Goal: Participate in discussion: Engage in conversation with other users on a specific topic

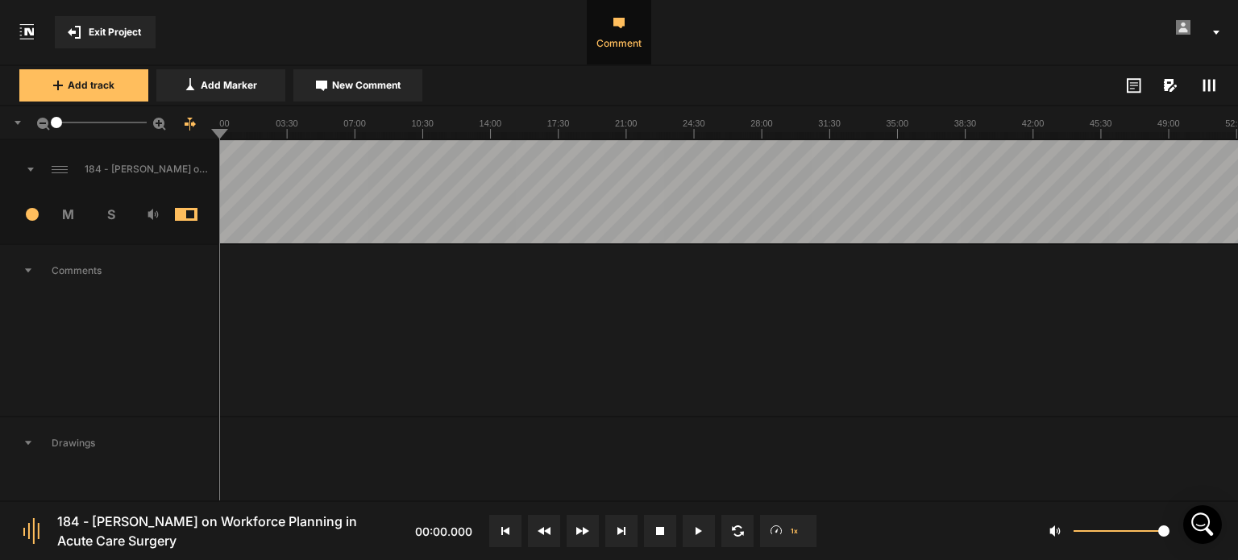
click at [696, 530] on icon at bounding box center [698, 531] width 6 height 8
drag, startPoint x: 251, startPoint y: 134, endPoint x: 213, endPoint y: 139, distance: 39.0
click at [213, 139] on nt-ruler "5.1" at bounding box center [619, 123] width 1238 height 34
click at [695, 533] on icon at bounding box center [696, 531] width 2 height 8
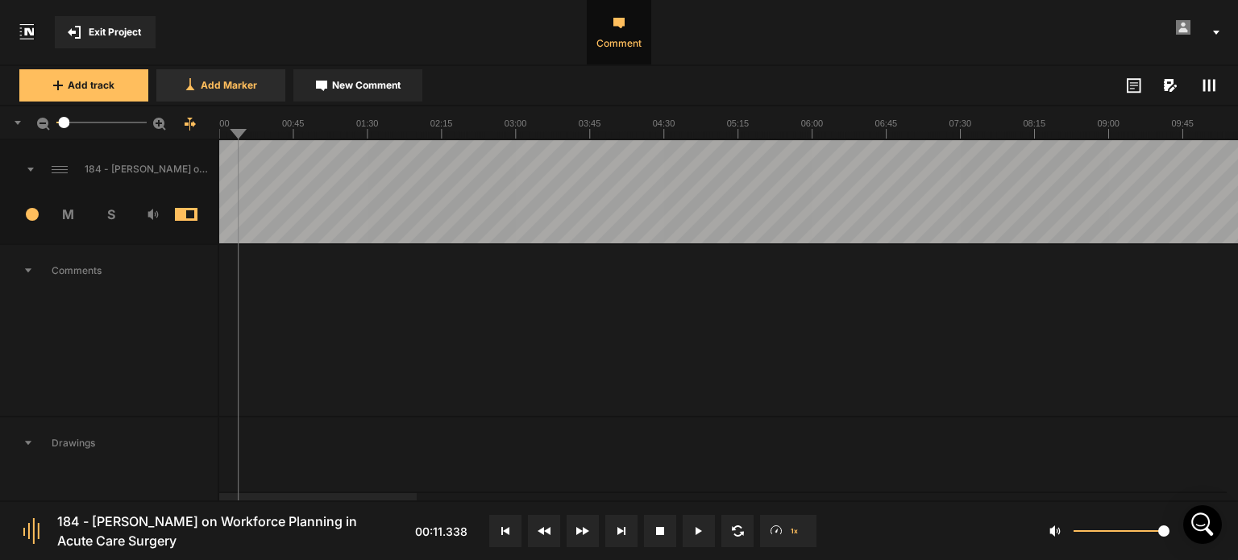
click at [205, 95] on button "Add Marker" at bounding box center [220, 85] width 129 height 32
click at [690, 525] on button at bounding box center [699, 531] width 32 height 32
click at [706, 538] on button at bounding box center [699, 531] width 32 height 32
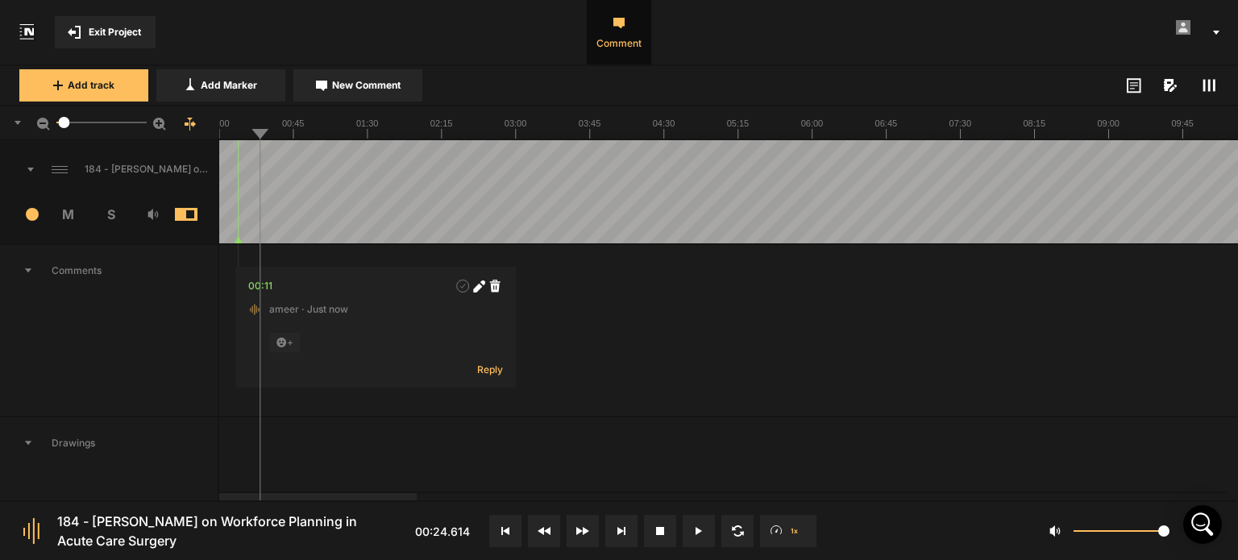
click at [688, 528] on button at bounding box center [699, 531] width 32 height 32
click at [692, 528] on button at bounding box center [699, 531] width 32 height 32
click at [365, 89] on span "New Comment" at bounding box center [366, 85] width 68 height 15
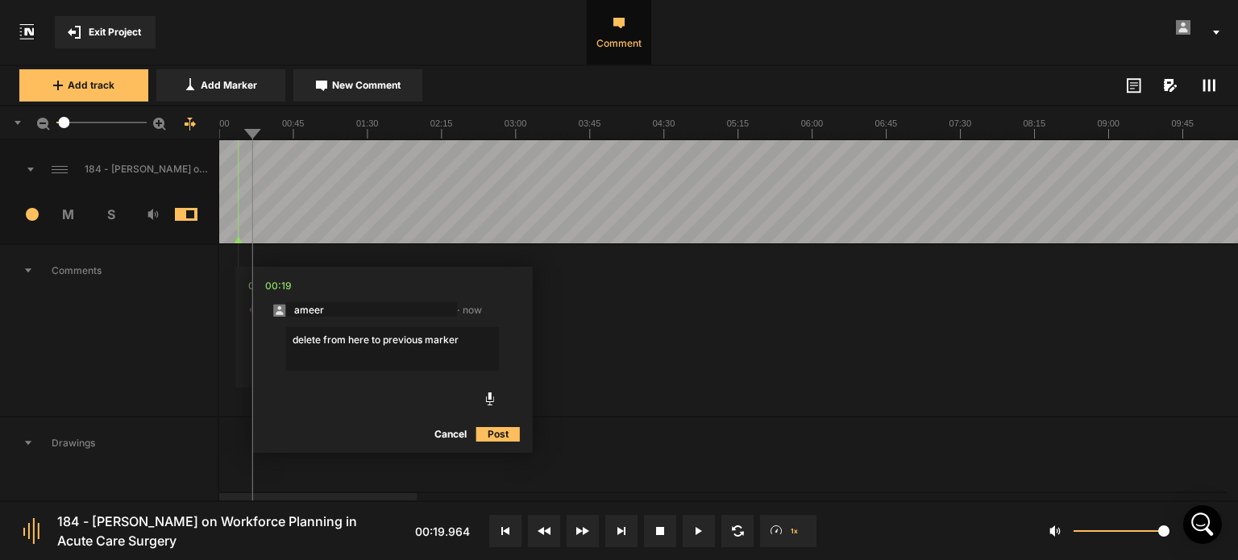
type textarea "delete from here to previous marker"
click at [488, 432] on button "Post" at bounding box center [498, 434] width 44 height 19
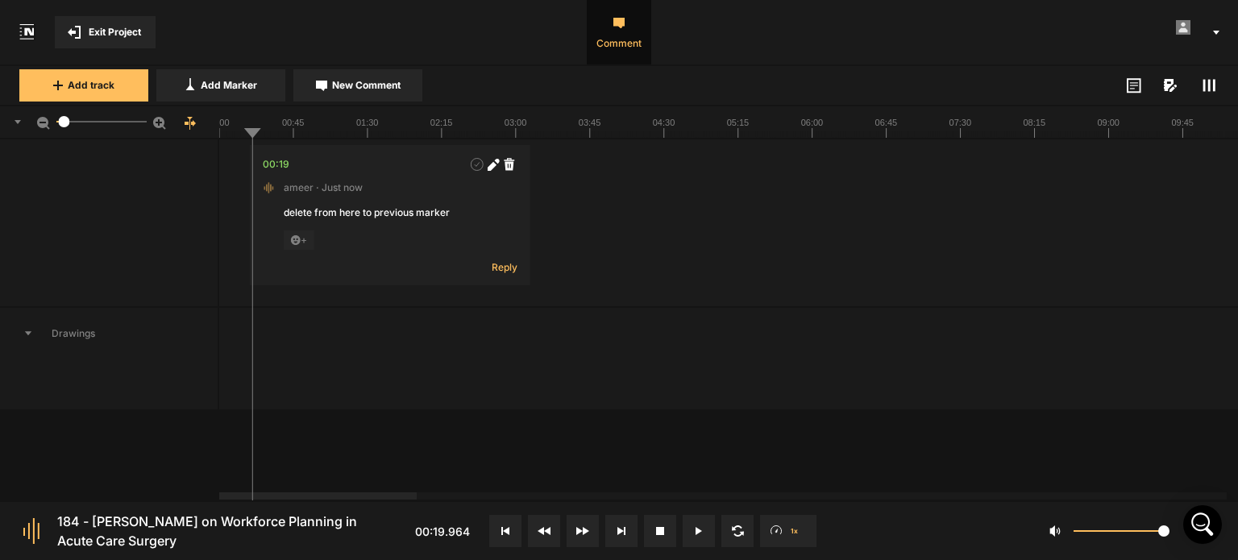
scroll to position [276, 0]
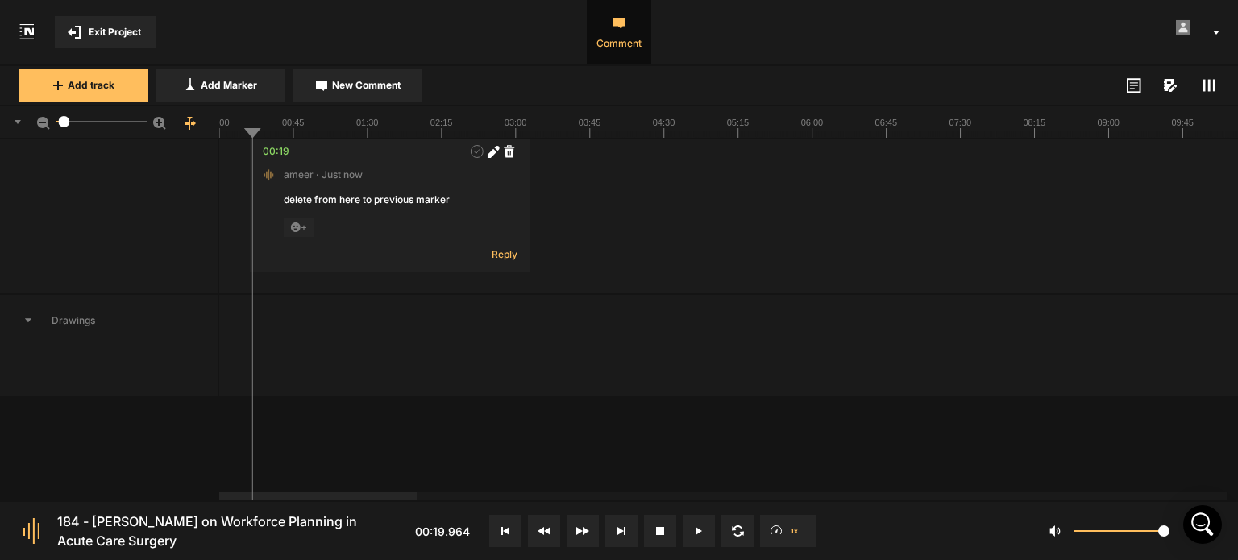
click at [699, 531] on icon at bounding box center [698, 531] width 6 height 8
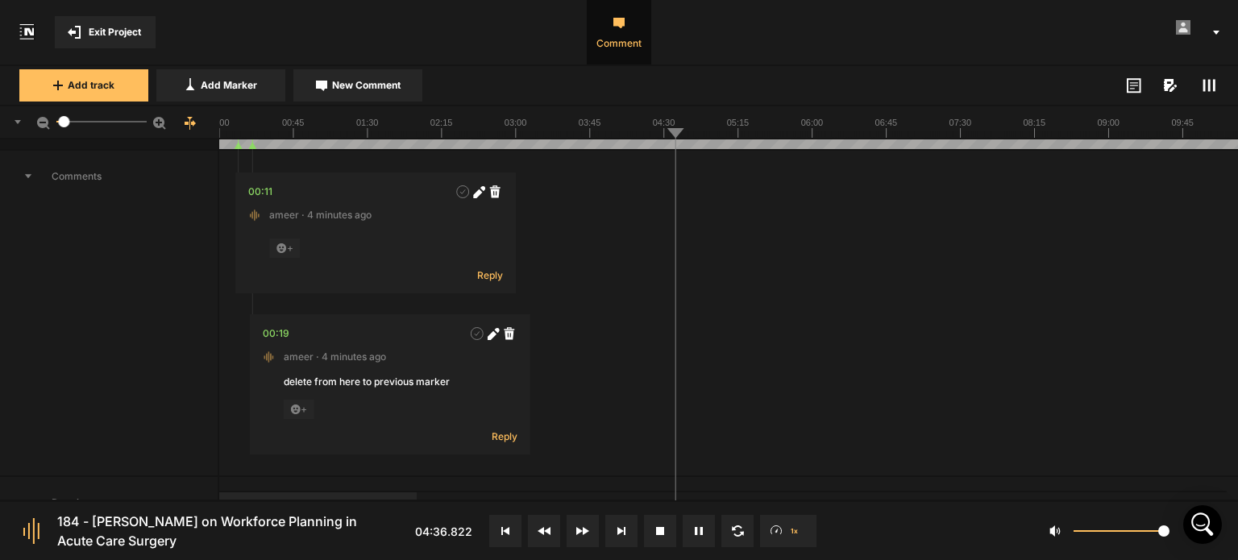
scroll to position [0, 0]
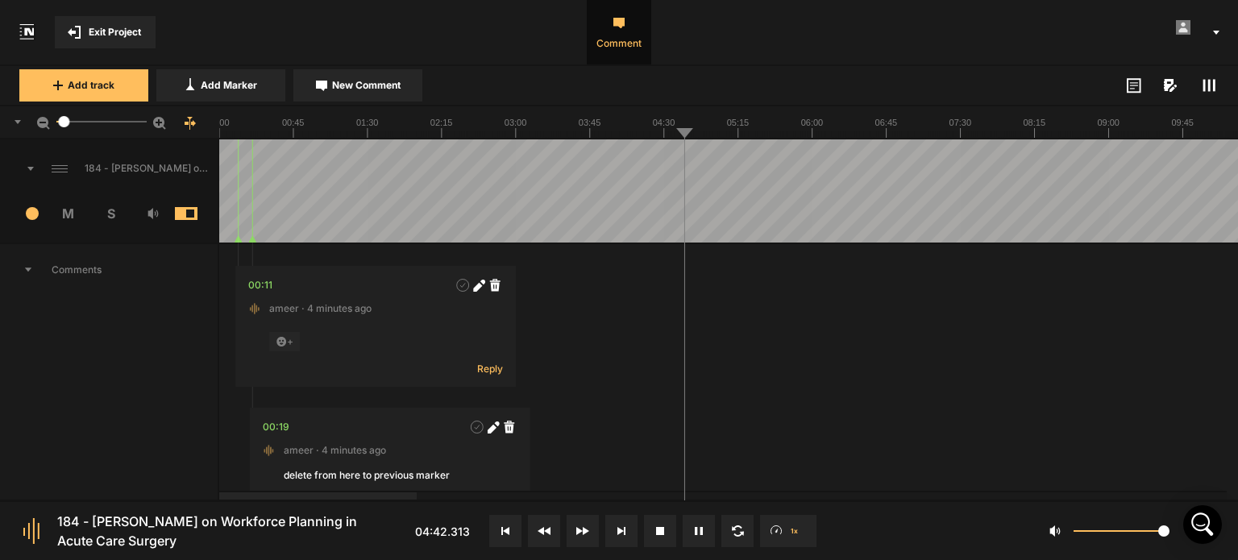
click at [700, 528] on icon at bounding box center [701, 531] width 2 height 8
click at [200, 81] on button "Add Marker" at bounding box center [220, 85] width 129 height 32
click at [696, 537] on button at bounding box center [699, 531] width 32 height 32
click at [938, 283] on icon at bounding box center [941, 285] width 10 height 12
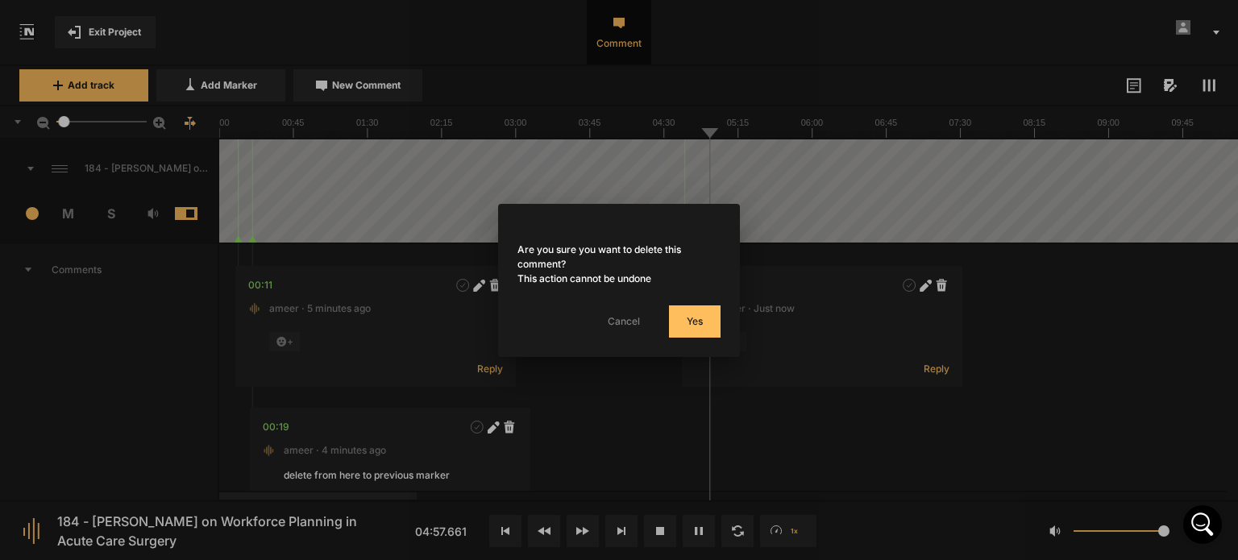
click at [693, 325] on button "Yes" at bounding box center [695, 321] width 52 height 32
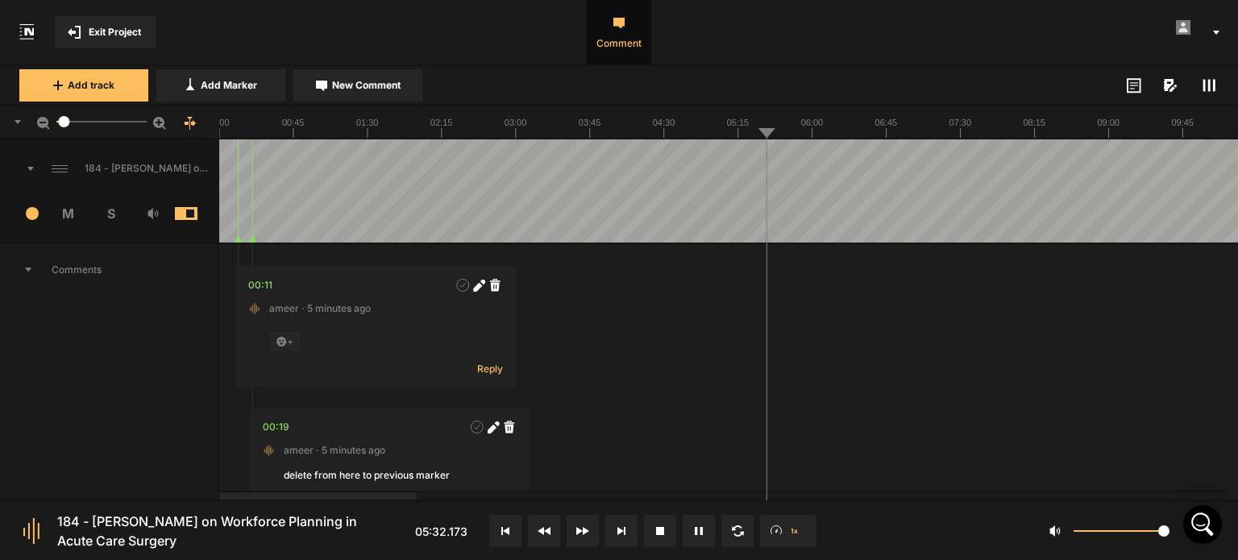
click at [700, 530] on icon at bounding box center [701, 531] width 2 height 8
click at [699, 530] on icon at bounding box center [698, 531] width 6 height 8
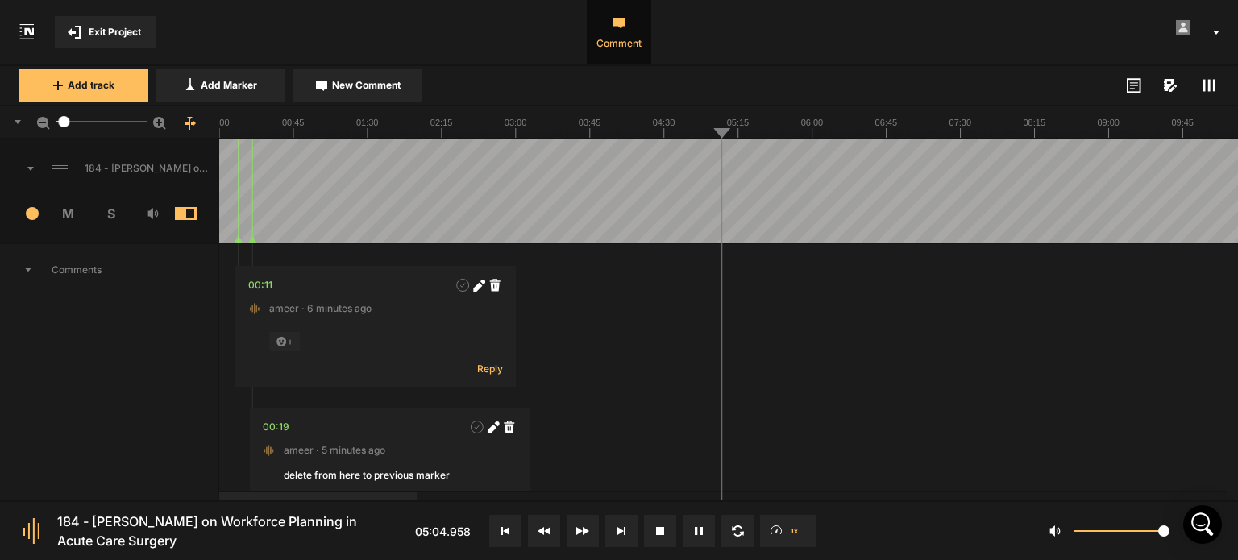
click at [700, 530] on icon at bounding box center [701, 531] width 2 height 8
click at [699, 530] on icon at bounding box center [698, 531] width 6 height 8
click at [700, 530] on icon at bounding box center [701, 531] width 2 height 8
click at [213, 87] on span "Add Marker" at bounding box center [229, 85] width 56 height 15
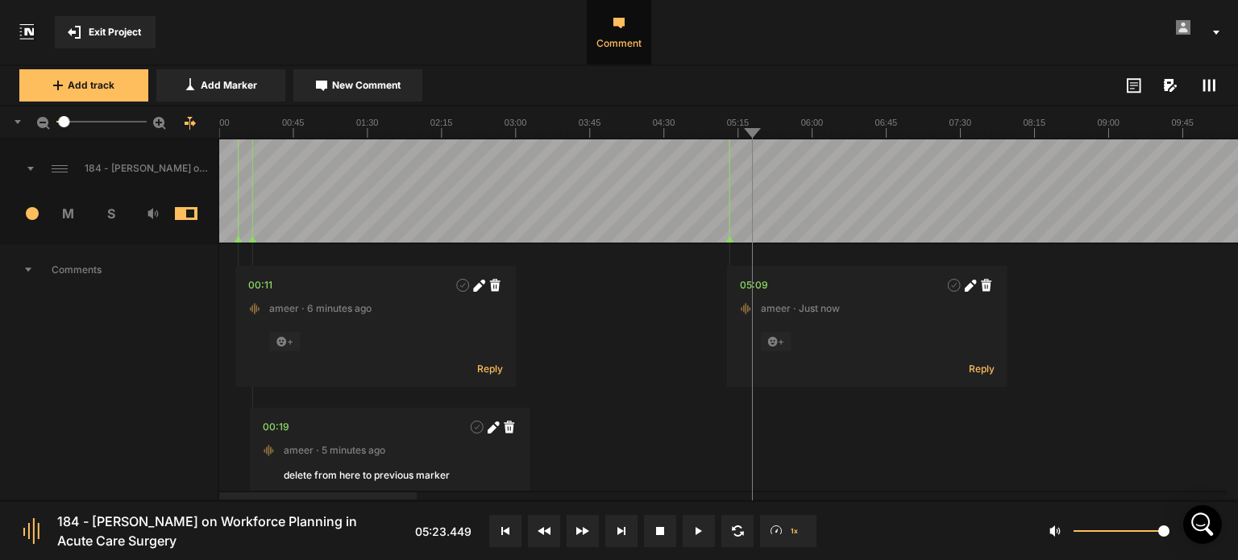
click at [697, 540] on button at bounding box center [699, 531] width 32 height 32
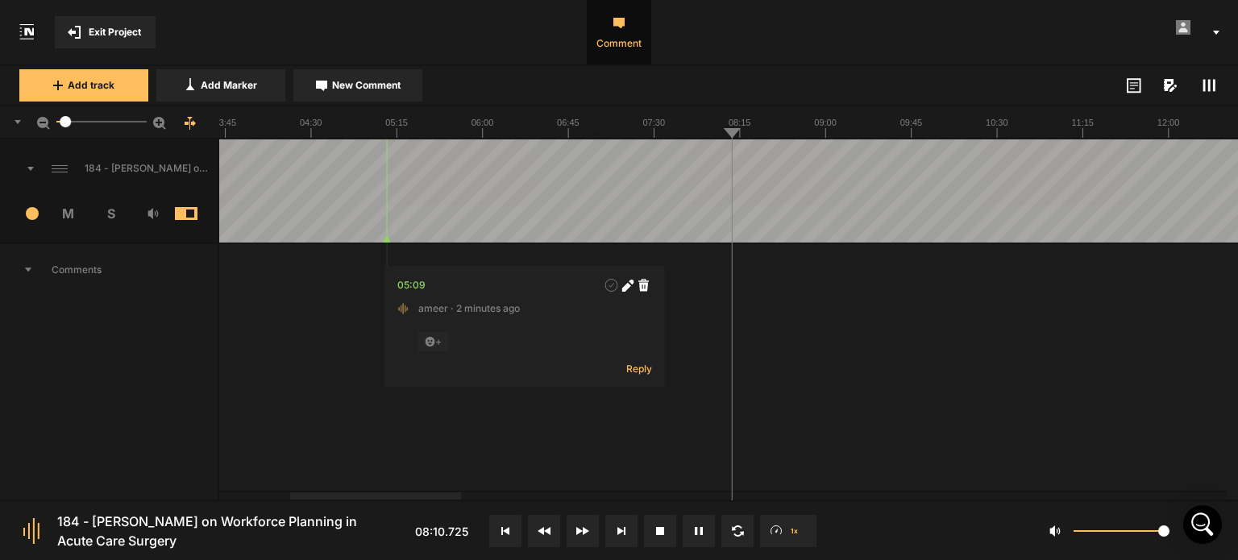
click at [703, 541] on button at bounding box center [699, 531] width 32 height 32
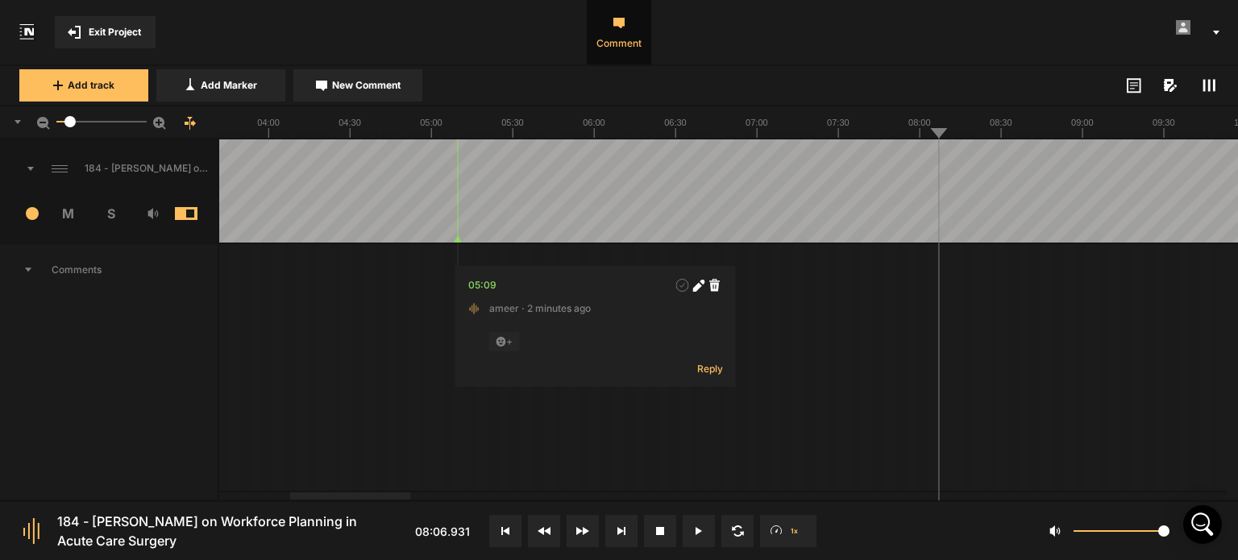
drag, startPoint x: 1044, startPoint y: 301, endPoint x: 932, endPoint y: 311, distance: 112.4
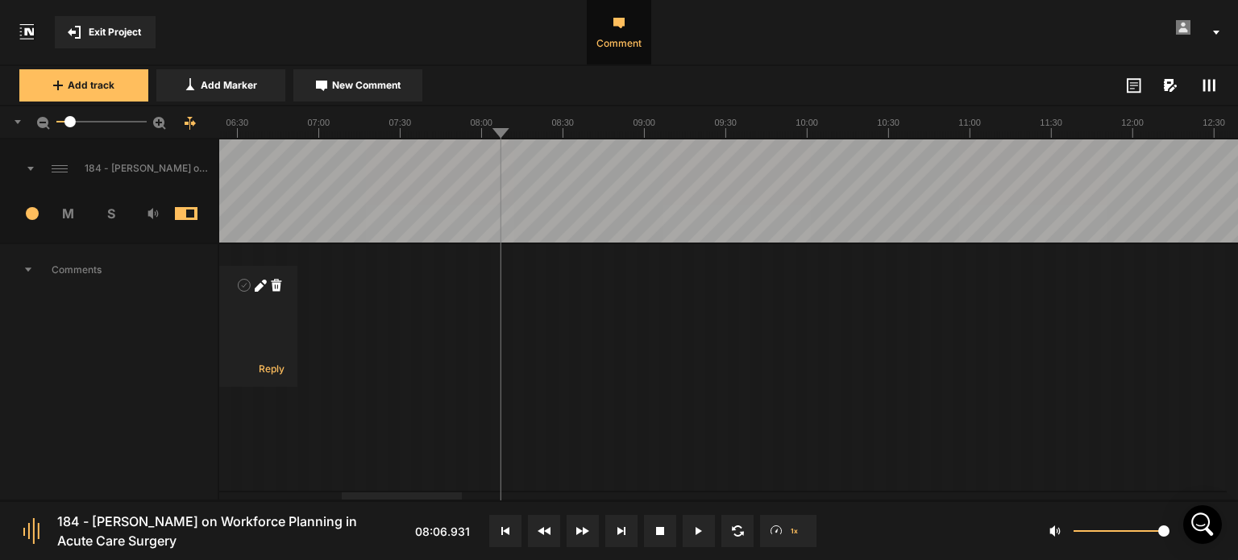
click at [454, 494] on div at bounding box center [402, 495] width 120 height 7
click at [690, 537] on button at bounding box center [699, 531] width 32 height 32
click at [697, 537] on button at bounding box center [699, 531] width 32 height 32
click at [341, 89] on span "New Comment" at bounding box center [366, 85] width 68 height 15
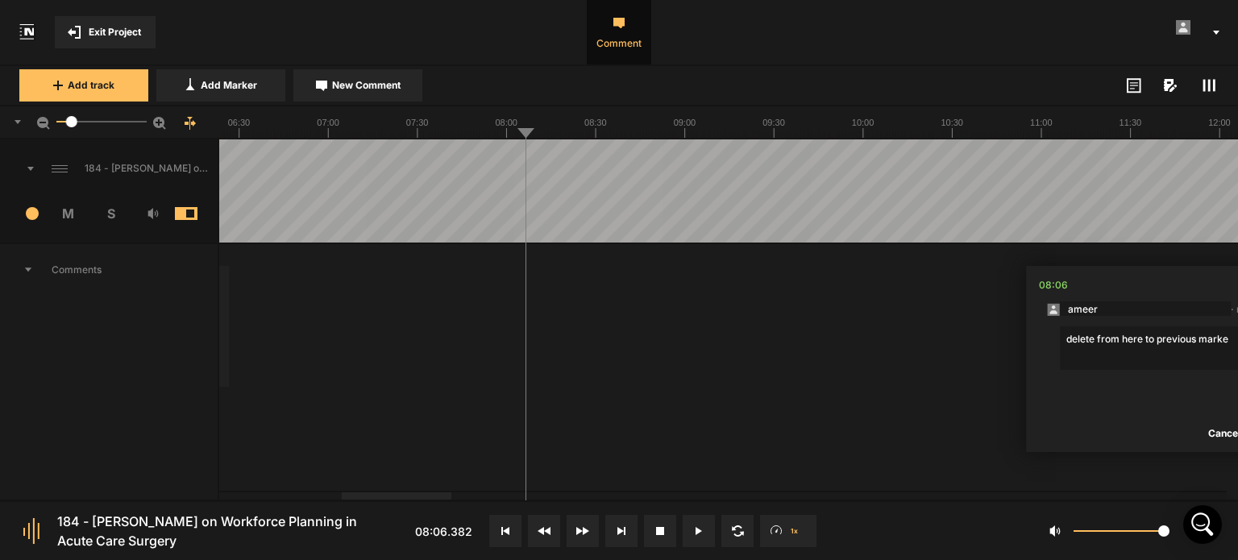
type textarea "delete from here to previous marker"
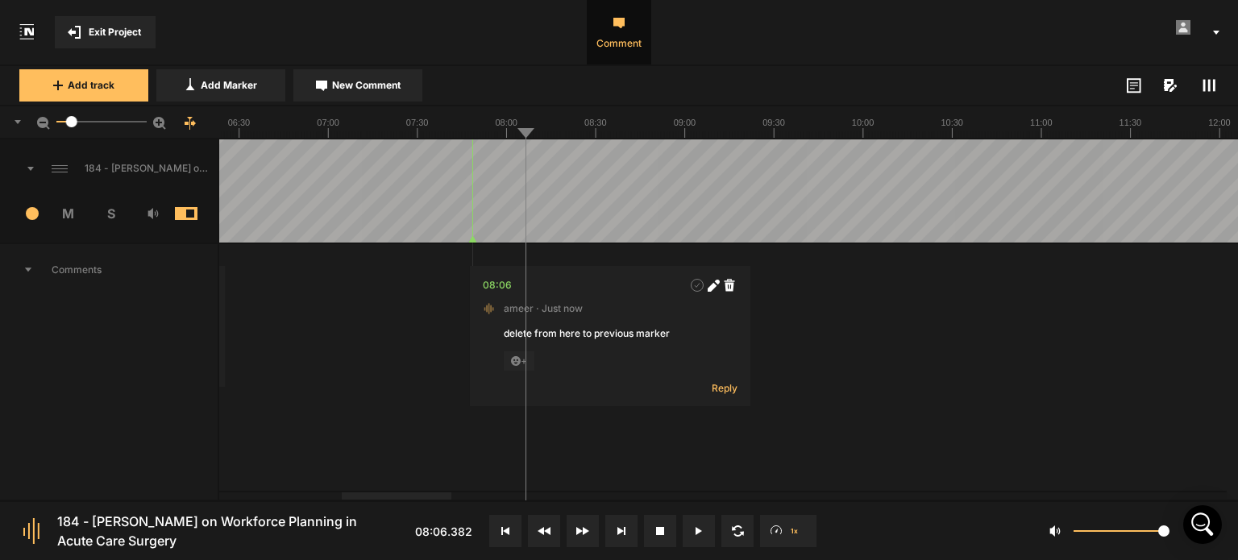
click at [691, 525] on button at bounding box center [699, 531] width 32 height 32
click at [705, 534] on button at bounding box center [699, 531] width 32 height 32
